Goal: Task Accomplishment & Management: Complete application form

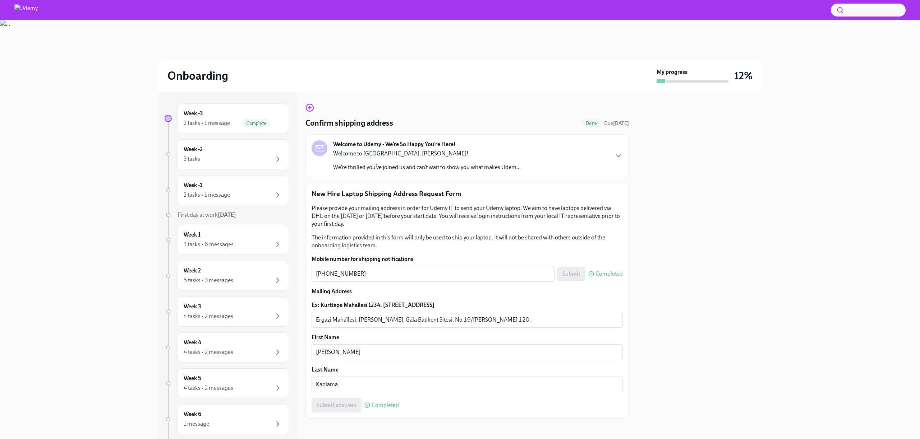
click at [35, 13] on img at bounding box center [25, 9] width 23 height 11
click at [27, 14] on img at bounding box center [25, 9] width 23 height 11
click at [242, 155] on div "3 tasks" at bounding box center [233, 159] width 98 height 9
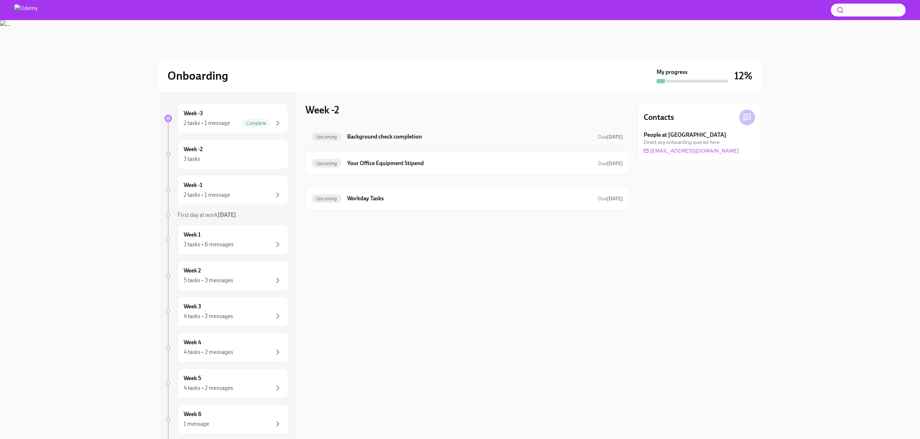
click at [360, 139] on h6 "Background check completion" at bounding box center [469, 137] width 245 height 8
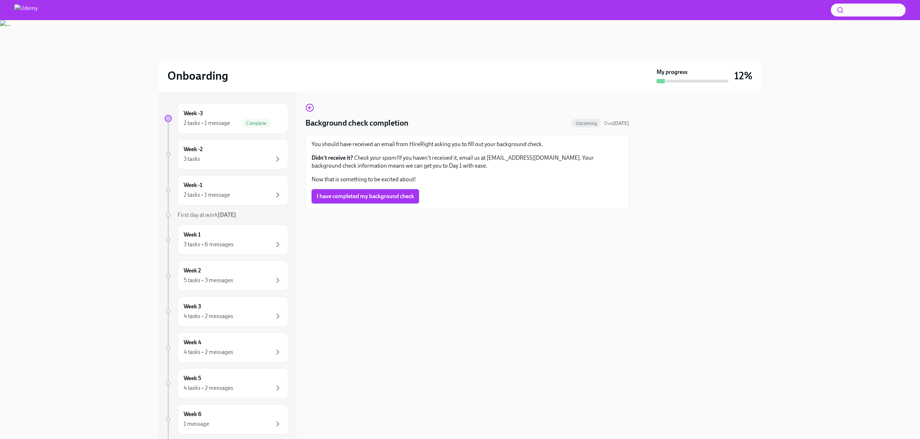
click at [374, 199] on span "I have completed my background check" at bounding box center [364, 196] width 97 height 7
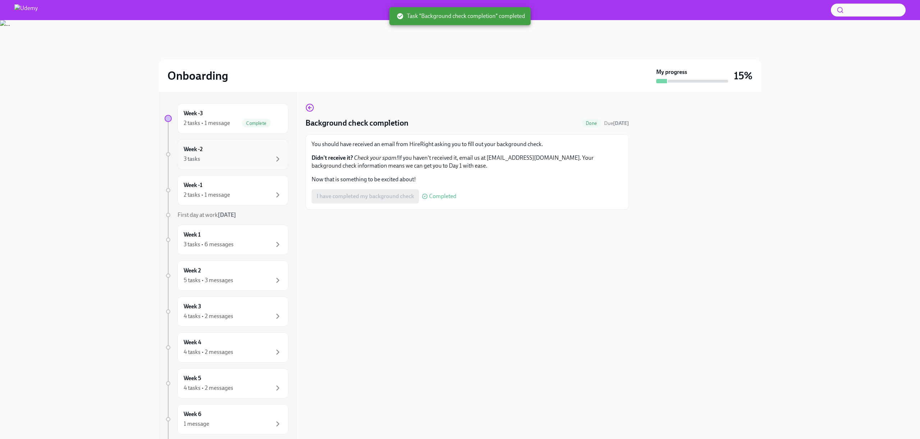
click at [245, 156] on div "3 tasks" at bounding box center [233, 159] width 98 height 9
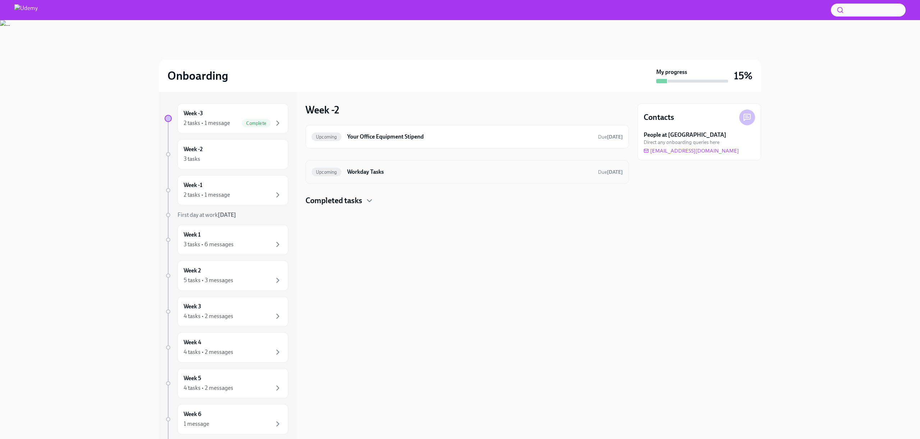
click at [384, 172] on h6 "Workday Tasks" at bounding box center [469, 172] width 245 height 8
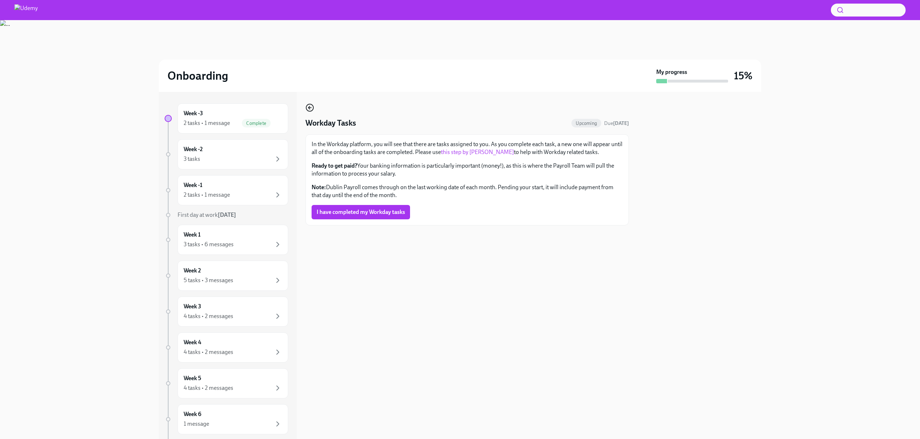
click at [307, 108] on icon "button" at bounding box center [309, 107] width 9 height 9
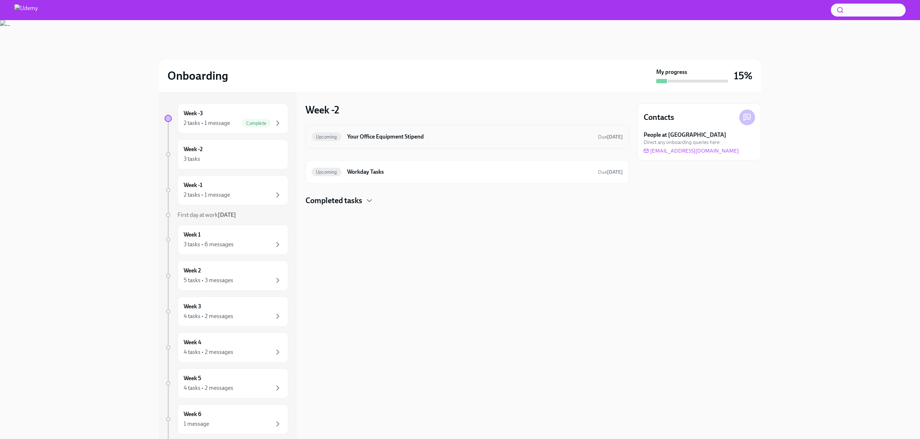
click at [360, 135] on h6 "Your Office Equipment Stipend" at bounding box center [469, 137] width 245 height 8
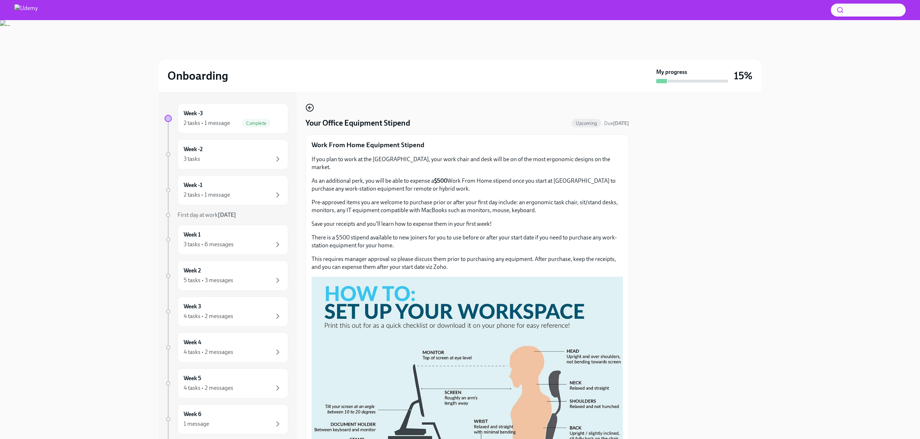
click at [309, 110] on icon "button" at bounding box center [309, 107] width 9 height 9
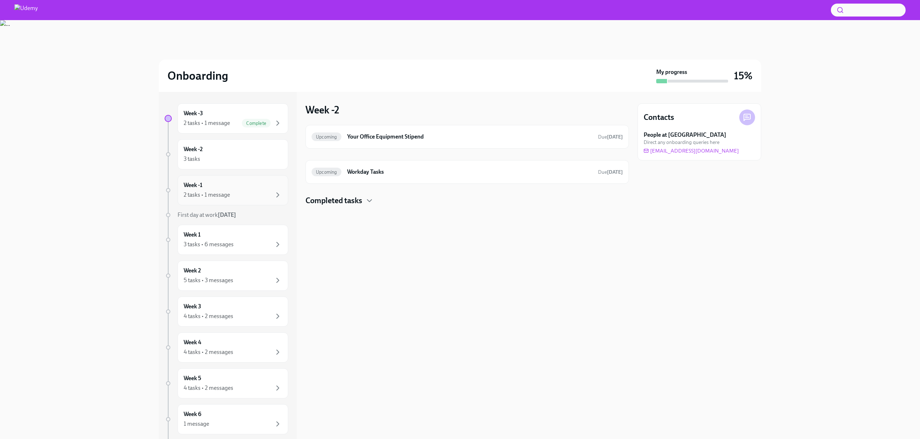
click at [226, 193] on div "2 tasks • 1 message" at bounding box center [207, 195] width 46 height 8
click at [393, 132] on div "Upcoming Your Office Equipment Stipend Due [DATE]" at bounding box center [466, 136] width 311 height 11
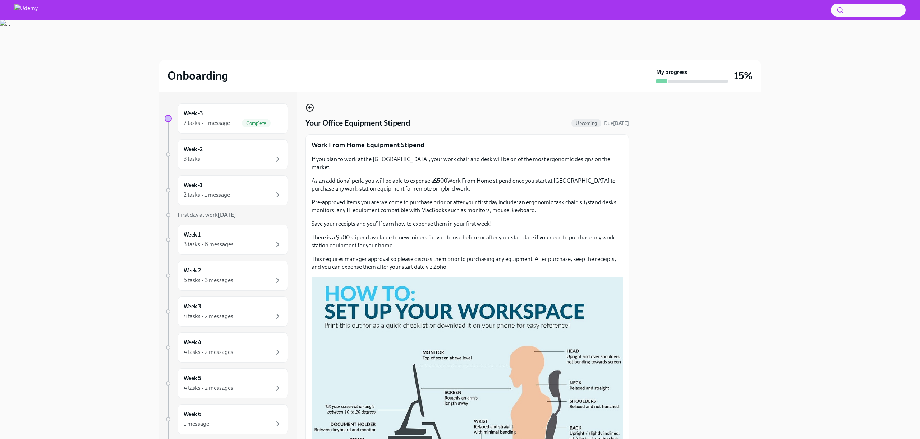
click at [308, 107] on icon "button" at bounding box center [309, 107] width 9 height 9
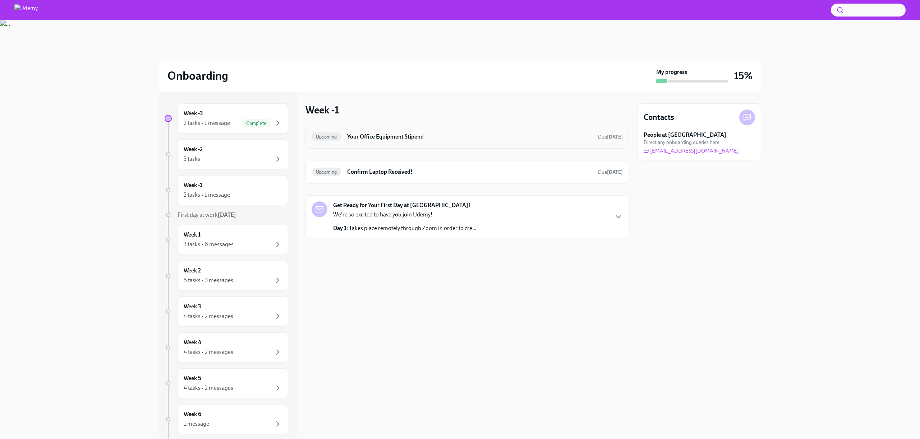
click at [395, 138] on h6 "Your Office Equipment Stipend" at bounding box center [469, 137] width 245 height 8
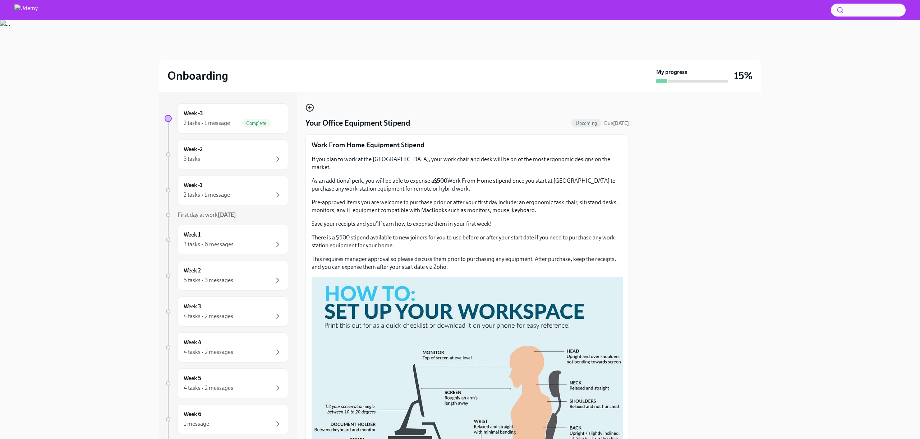
click at [310, 110] on icon "button" at bounding box center [309, 107] width 9 height 9
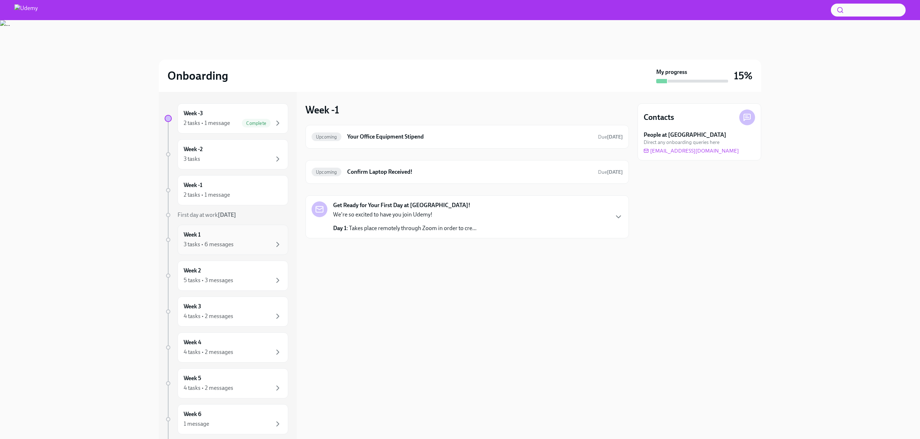
click at [220, 234] on div "Week 1 3 tasks • 6 messages" at bounding box center [233, 240] width 98 height 18
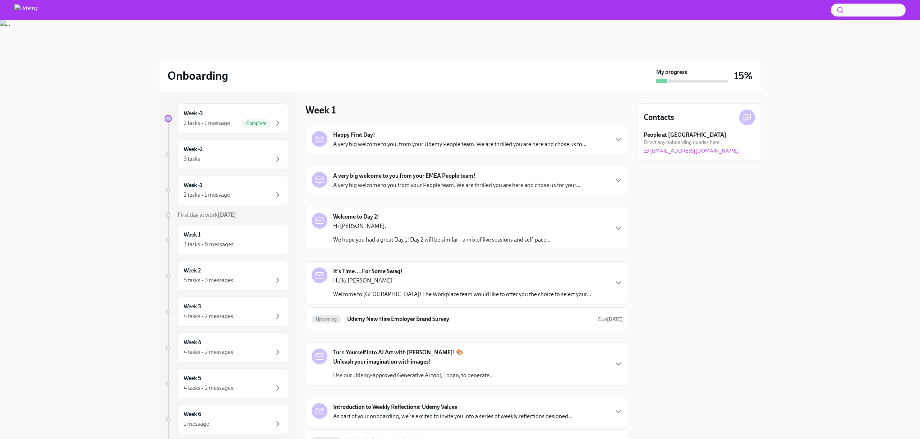
click at [372, 142] on p "A very big welcome to you, from your Udemy People team. We are thrilled you are…" at bounding box center [459, 144] width 253 height 8
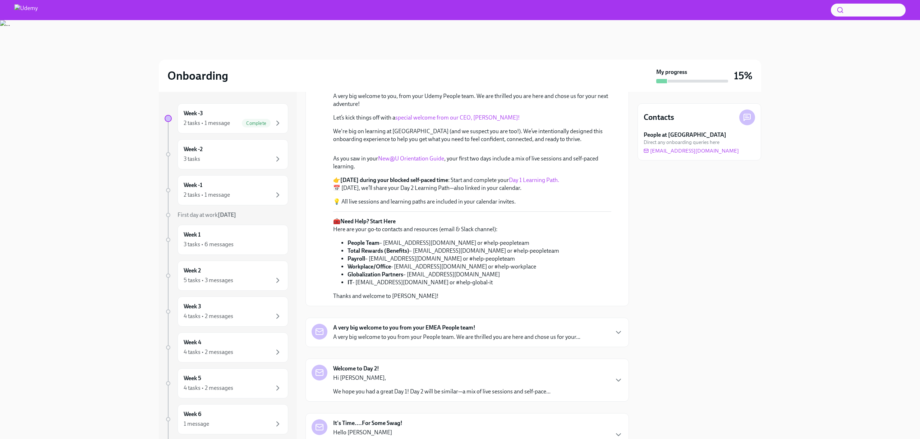
scroll to position [70, 0]
click at [522, 183] on link "Day 1 Learning Path." at bounding box center [534, 179] width 50 height 7
click at [245, 120] on div "Complete" at bounding box center [256, 123] width 29 height 9
